Goal: Book appointment/travel/reservation

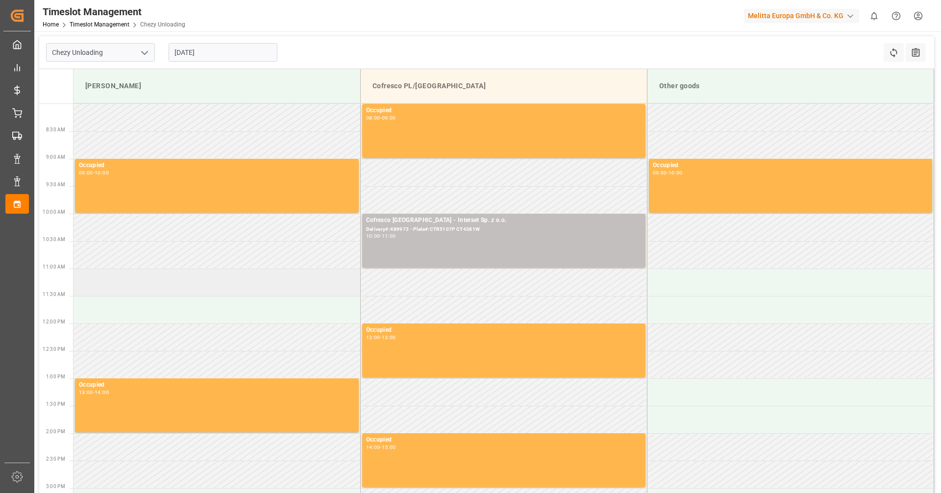
click at [305, 272] on td at bounding box center [217, 282] width 287 height 27
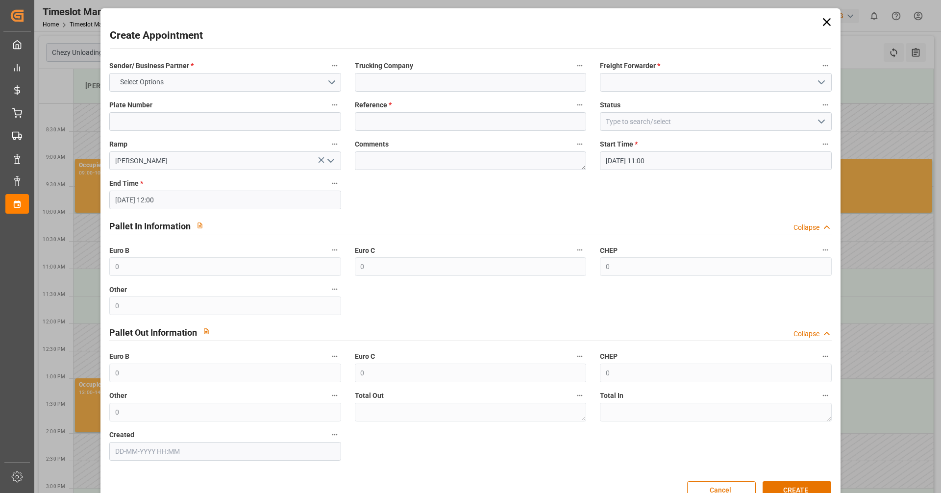
click at [824, 18] on icon at bounding box center [827, 22] width 14 height 14
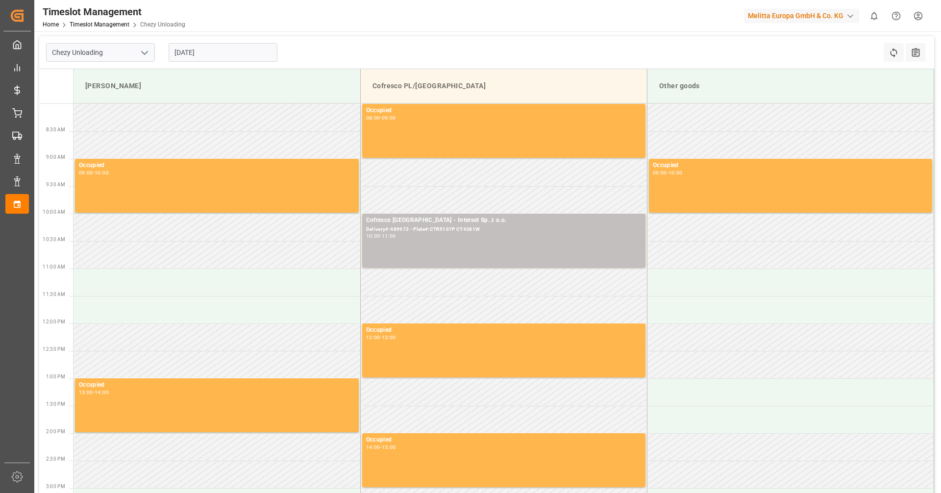
click at [249, 53] on input "[DATE]" at bounding box center [223, 52] width 109 height 19
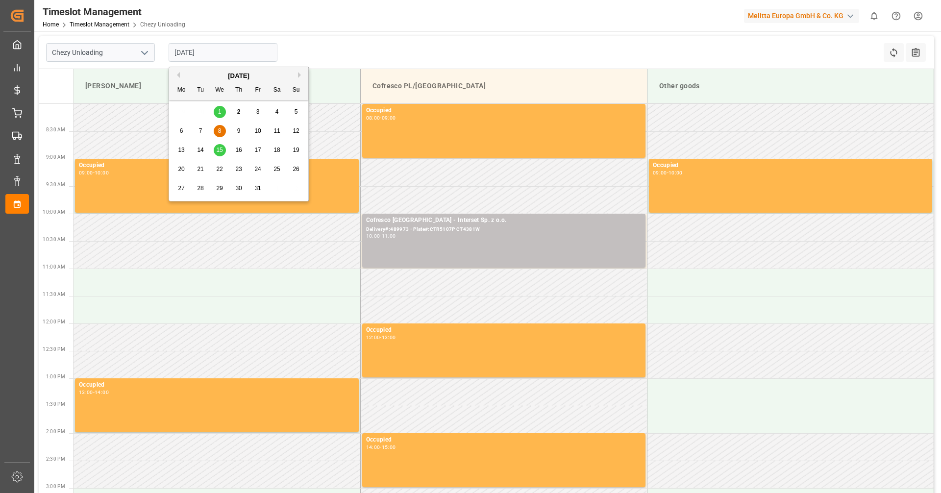
click at [259, 146] on div "17" at bounding box center [258, 151] width 12 height 12
type input "[DATE]"
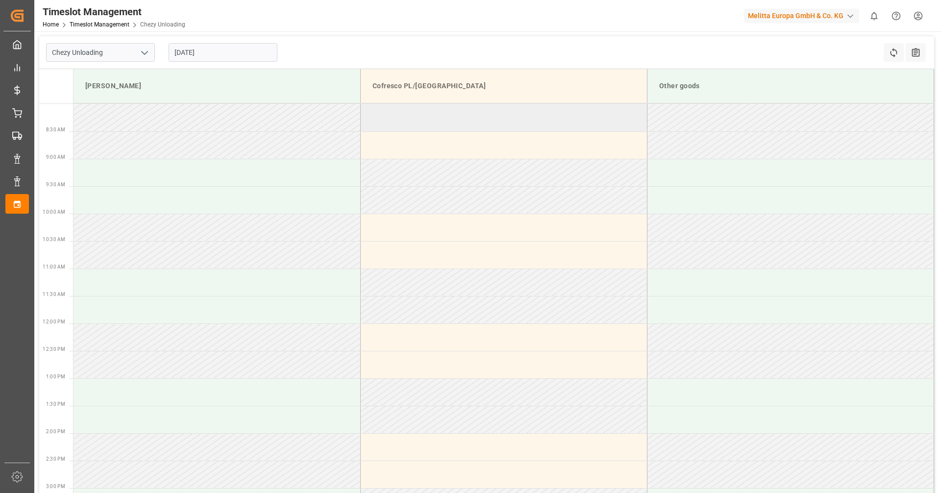
click at [492, 124] on td at bounding box center [503, 117] width 287 height 27
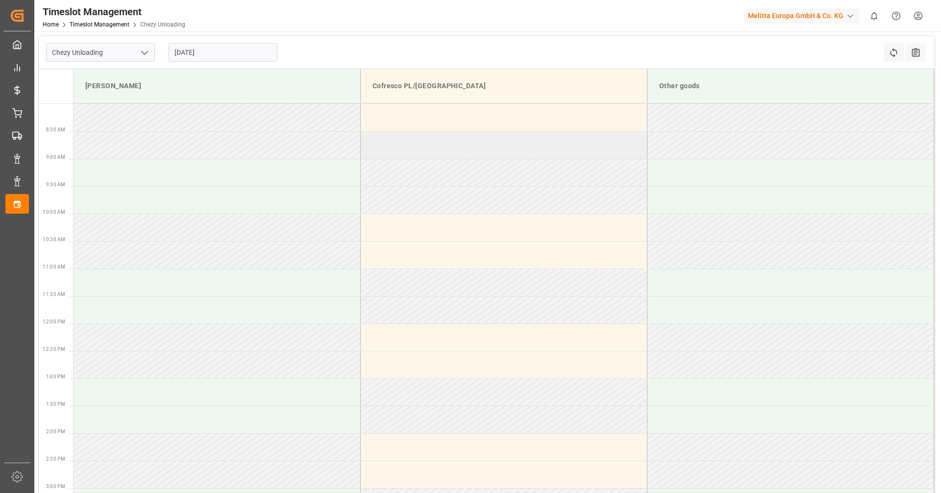
click at [524, 134] on td at bounding box center [503, 144] width 287 height 27
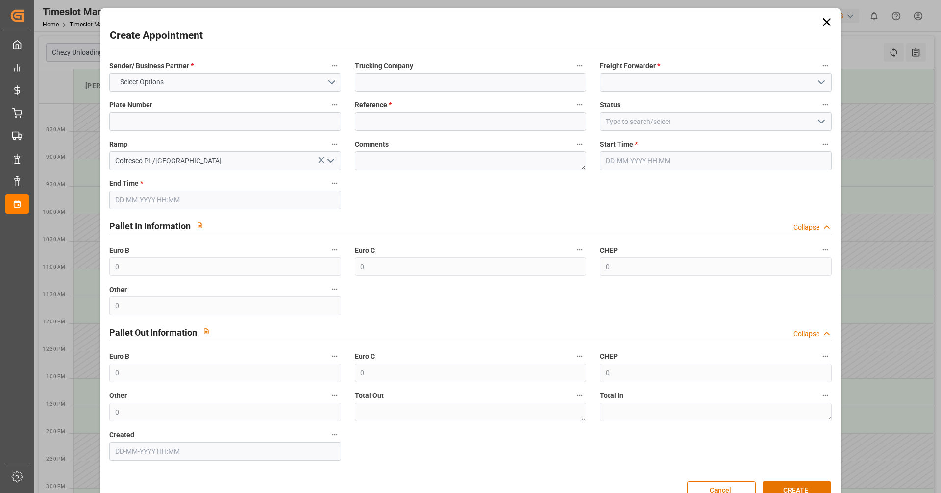
type input "[DATE] 08:00"
type input "[DATE] 09:00"
type input "[DATE] 08:30"
type input "[DATE] 09:30"
click at [408, 84] on input at bounding box center [470, 82] width 231 height 19
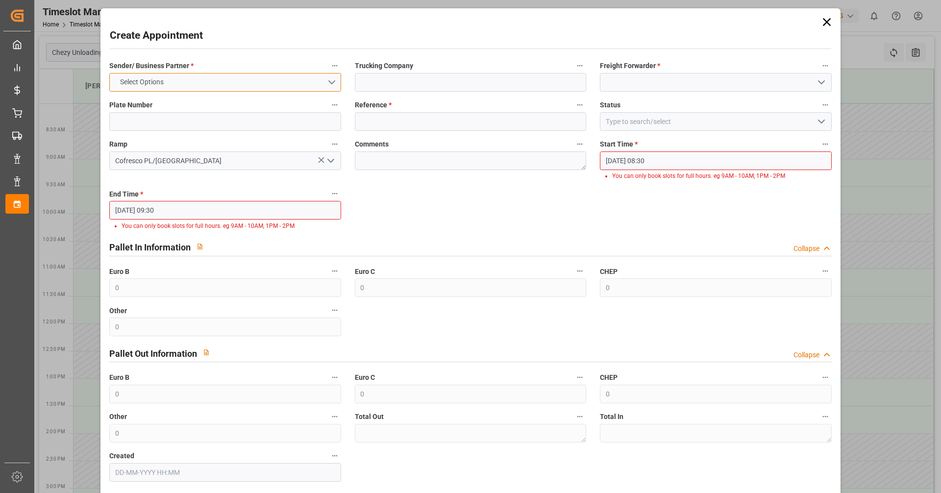
click at [329, 87] on button "Select Options" at bounding box center [224, 82] width 231 height 19
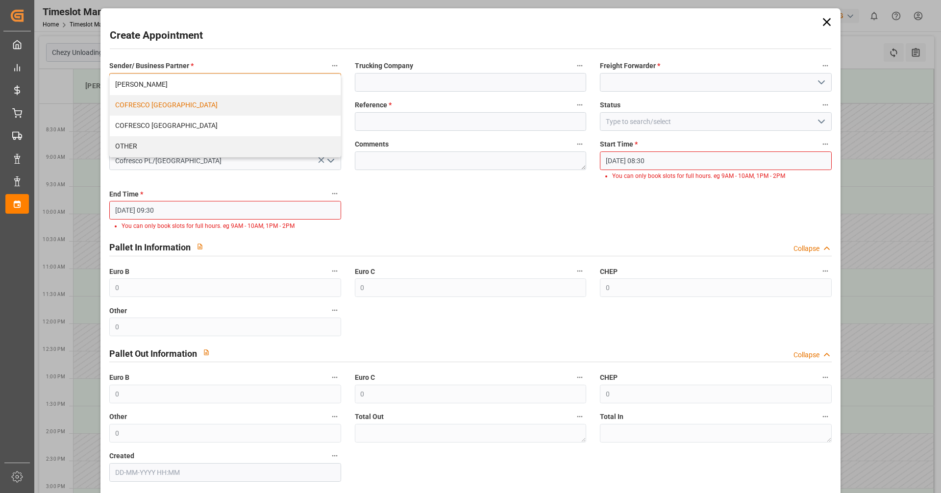
click at [170, 106] on div "COFRESCO [GEOGRAPHIC_DATA]" at bounding box center [225, 105] width 230 height 21
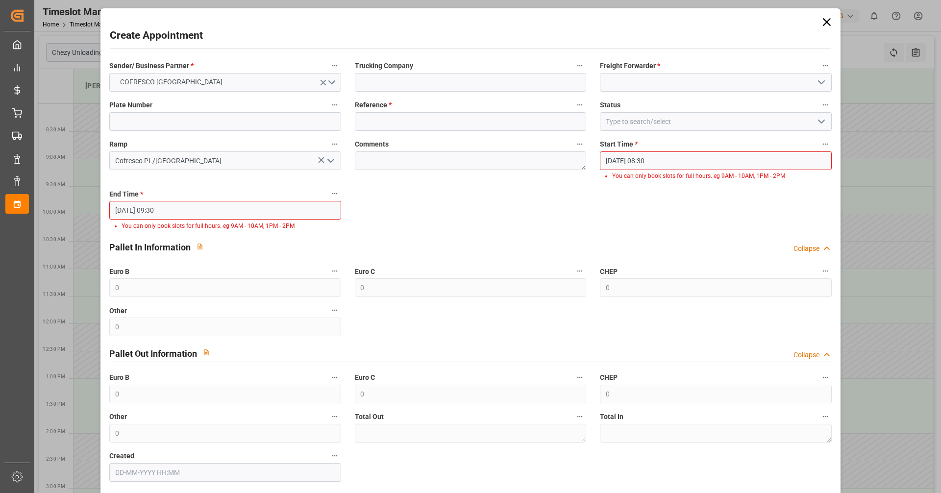
click at [824, 18] on icon at bounding box center [827, 22] width 14 height 14
